Goal: Task Accomplishment & Management: Manage account settings

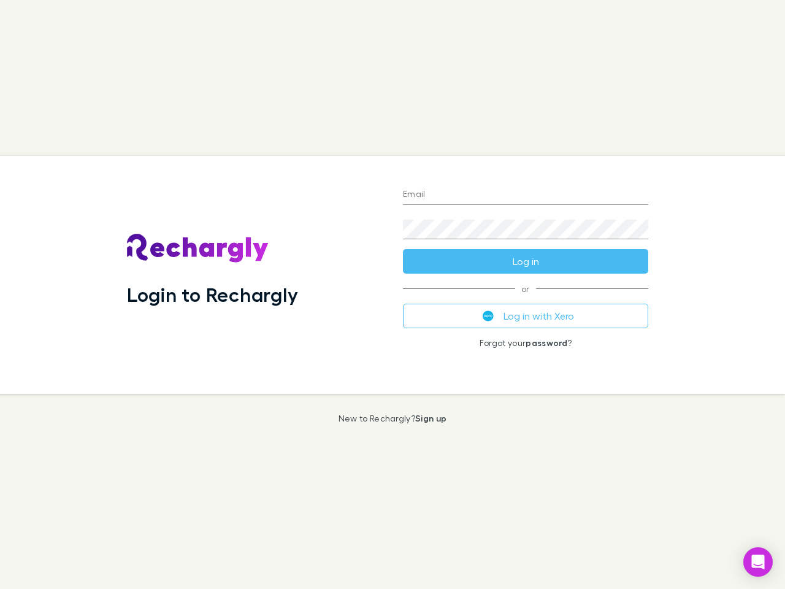
click at [392, 294] on div "Login to Rechargly" at bounding box center [255, 275] width 276 height 238
click at [526, 195] on input "Email" at bounding box center [525, 195] width 245 height 20
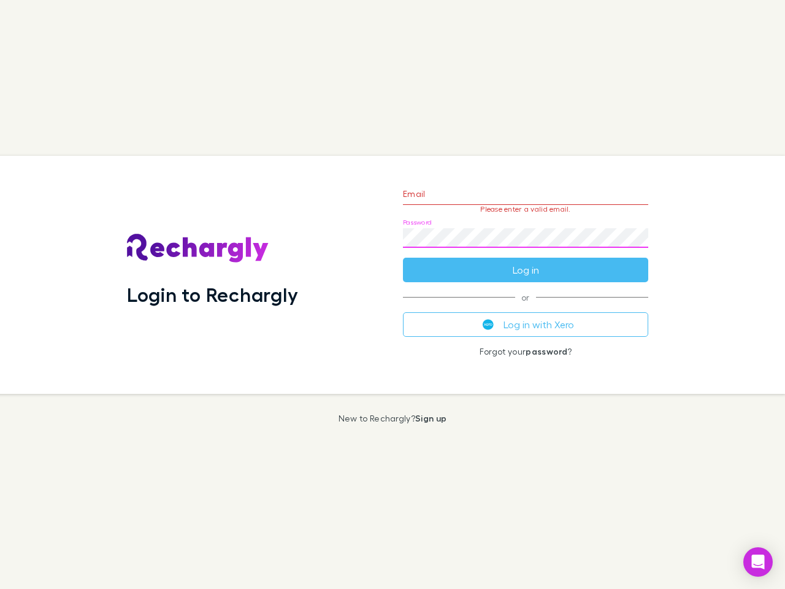
click at [526, 261] on form "Email Please enter a valid email. Password Log in" at bounding box center [525, 228] width 245 height 107
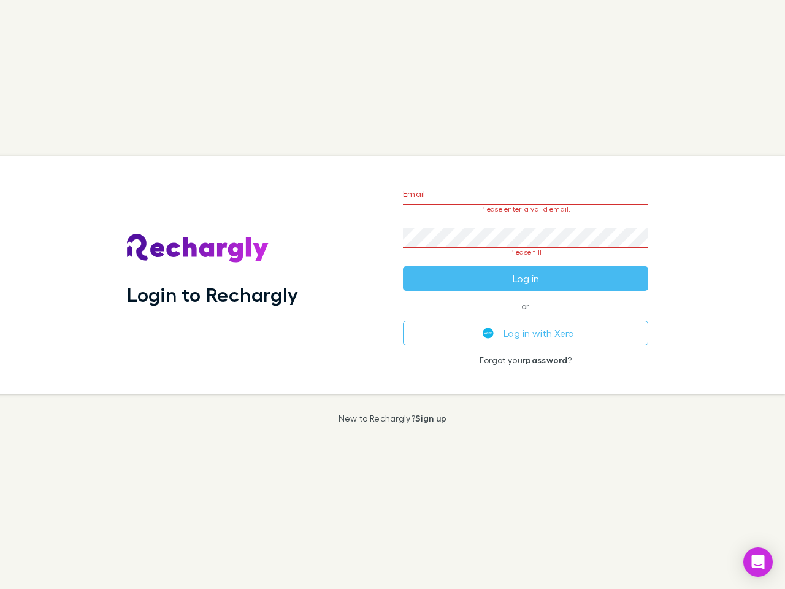
click at [526, 316] on div "Email Please enter a valid email. Password Please fill Log in or Log in with Xe…" at bounding box center [525, 275] width 265 height 238
click at [758, 562] on icon "Open Intercom Messenger" at bounding box center [758, 561] width 13 height 15
